Goal: Navigation & Orientation: Find specific page/section

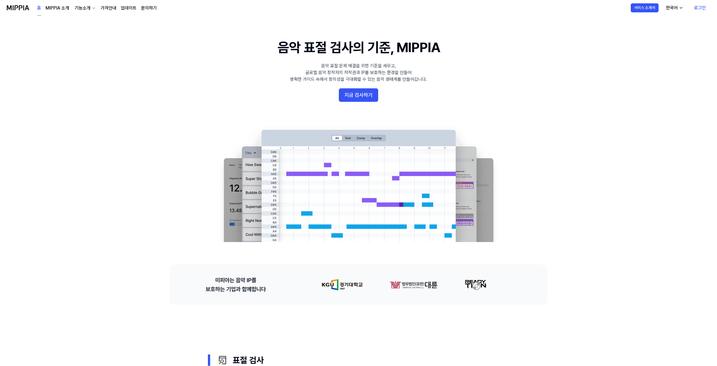
click at [139, 8] on div "홈 MIPPIA 소개 기능소개 가격안내 업데이트 문의하기" at bounding box center [97, 7] width 120 height 15
click at [144, 9] on link "문의하기" at bounding box center [149, 8] width 16 height 7
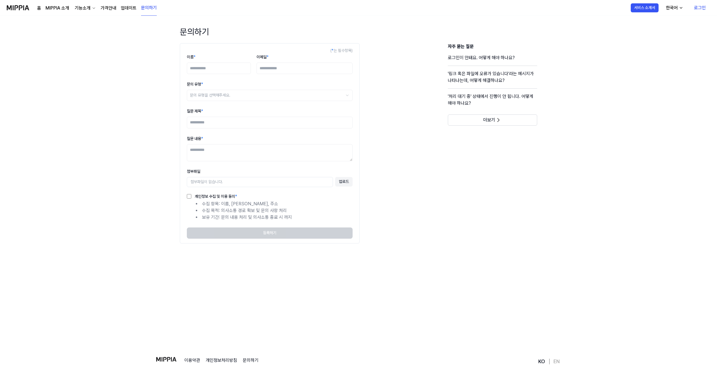
click at [128, 6] on link "업데이트" at bounding box center [129, 8] width 16 height 7
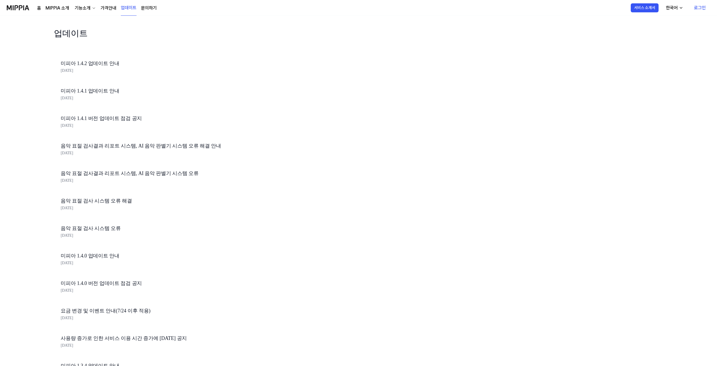
click at [109, 6] on link "가격안내" at bounding box center [109, 8] width 16 height 7
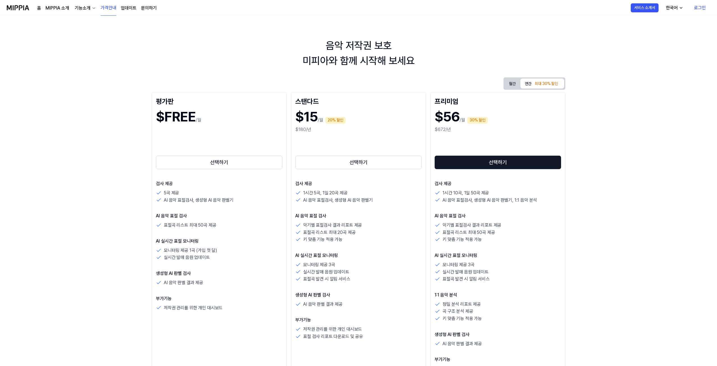
click at [88, 7] on div "기능소개" at bounding box center [83, 8] width 18 height 7
click at [85, 7] on div "기능소개" at bounding box center [83, 8] width 18 height 7
click at [79, 10] on div "기능소개" at bounding box center [83, 8] width 18 height 7
click at [62, 8] on link "MIPPIA 소개" at bounding box center [57, 8] width 24 height 7
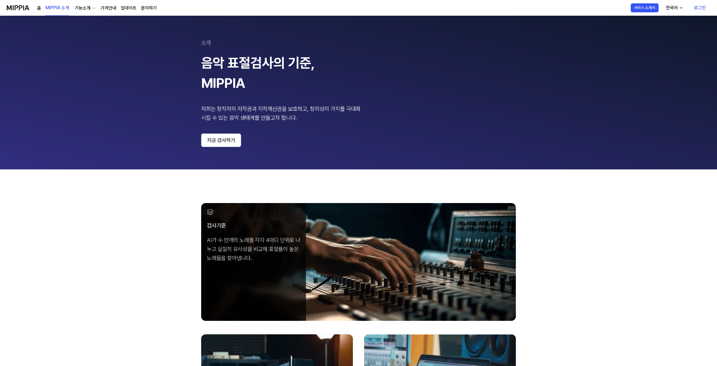
click at [40, 7] on link "홈" at bounding box center [39, 8] width 4 height 7
